Goal: Navigation & Orientation: Go to known website

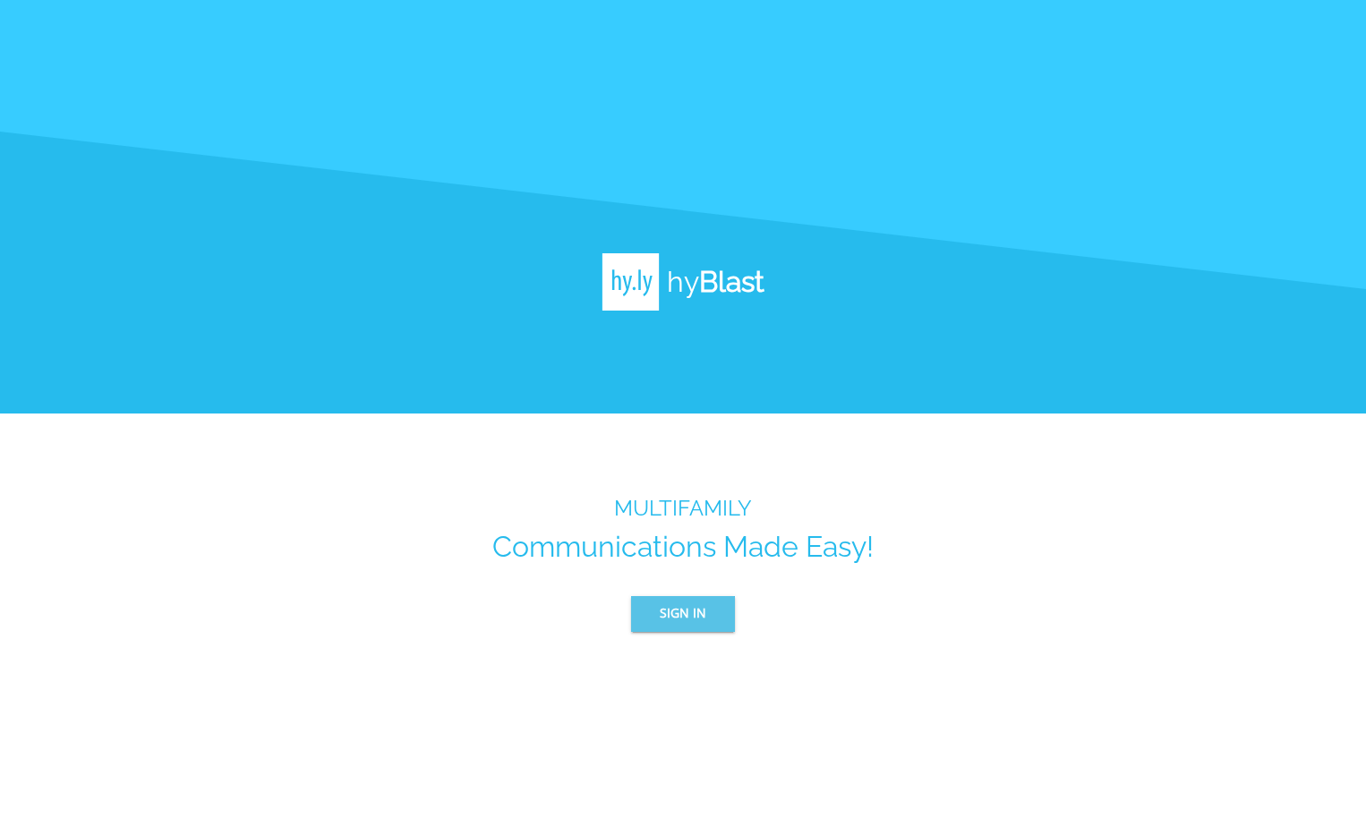
click at [673, 621] on span "Sign In" at bounding box center [683, 613] width 47 height 22
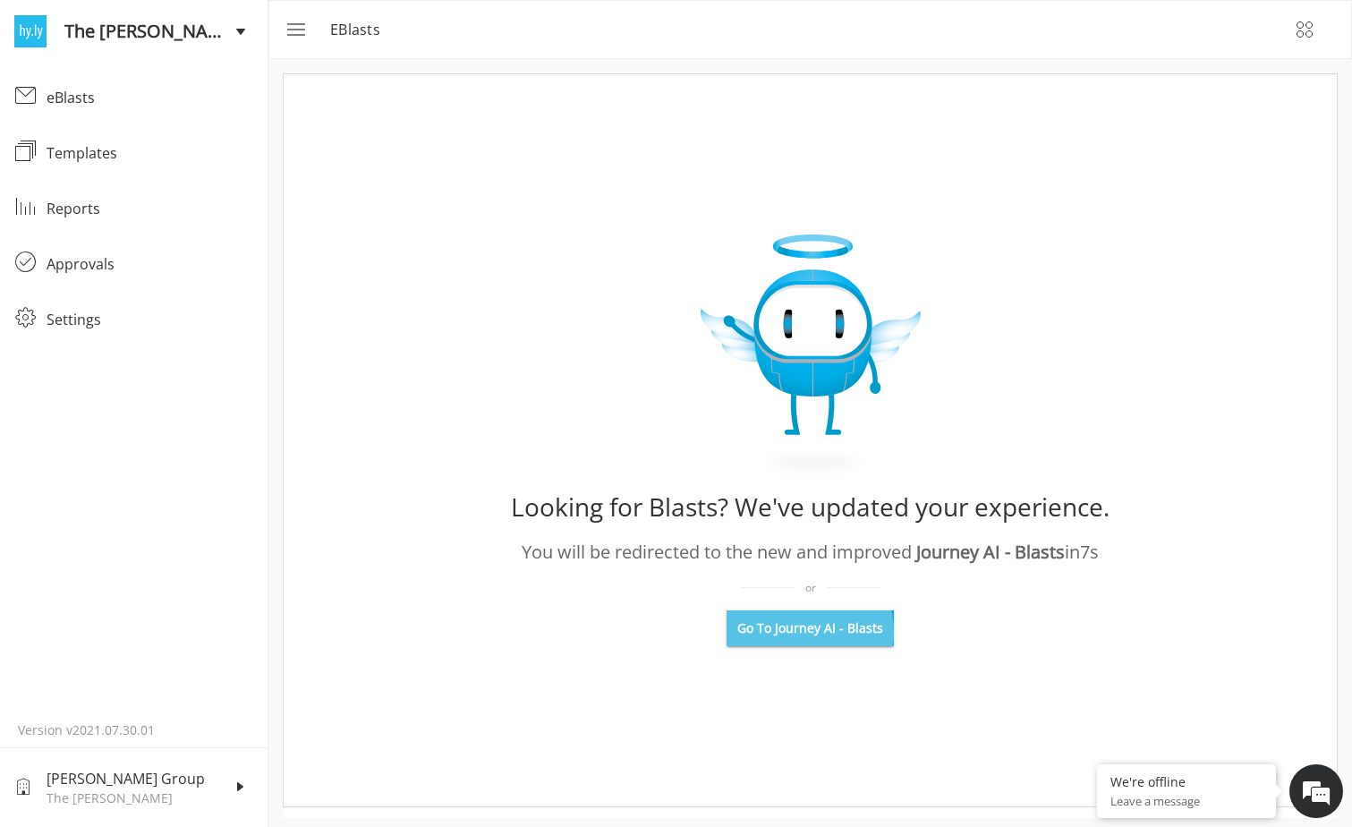
click at [806, 632] on span "Go To Journey AI - Blasts" at bounding box center [810, 628] width 146 height 18
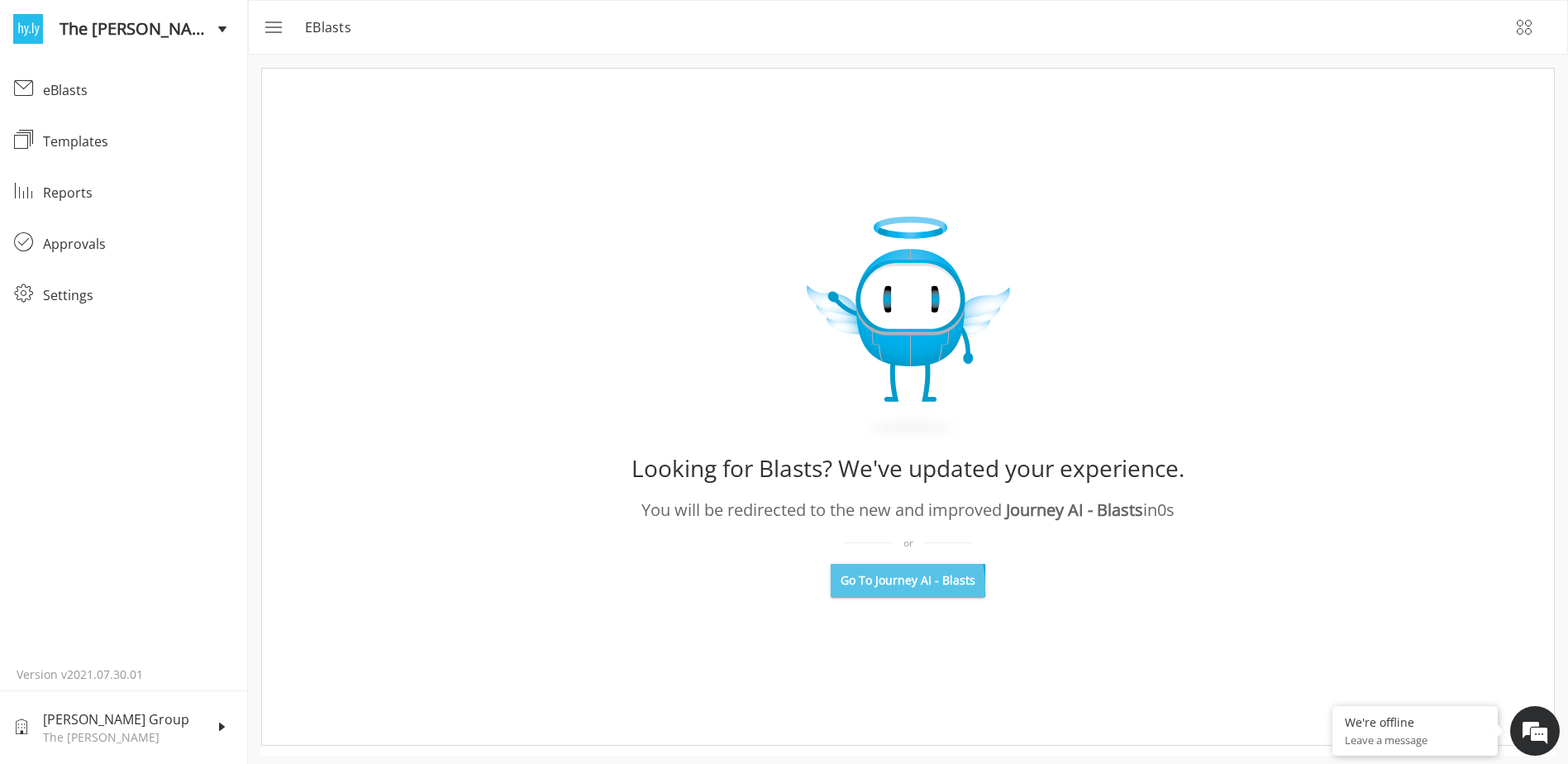
click at [891, 586] on span "Go To Journey AI - Blasts" at bounding box center [908, 580] width 135 height 17
